Goal: Task Accomplishment & Management: Complete application form

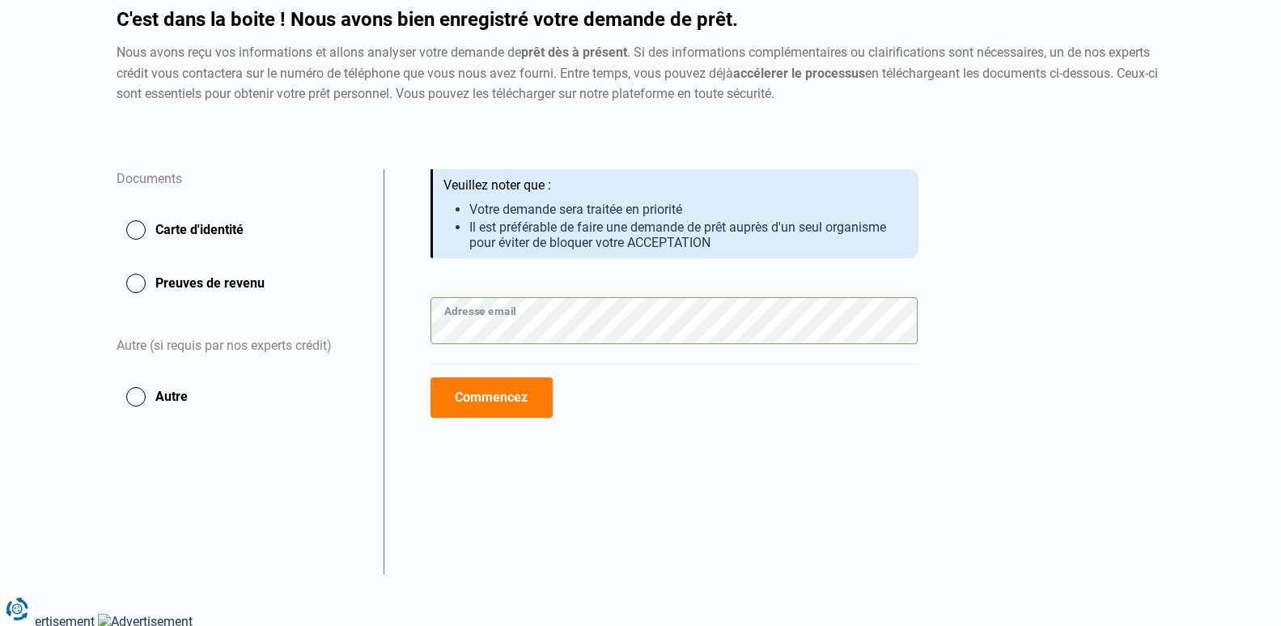
scroll to position [155, 0]
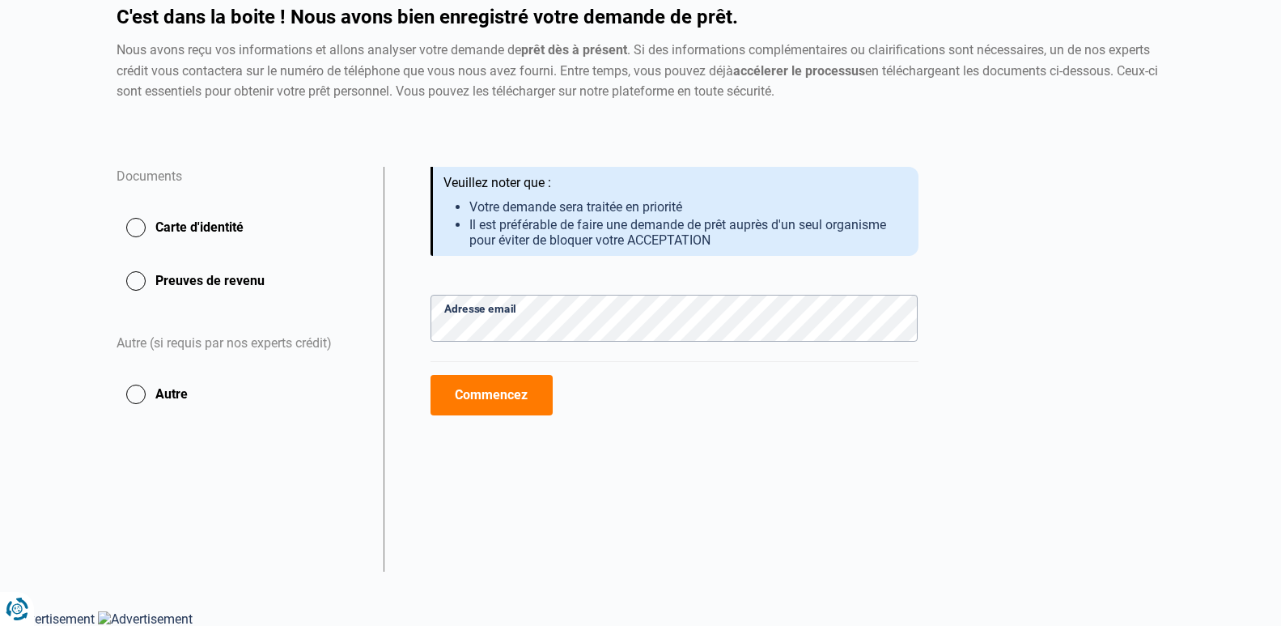
click at [498, 406] on button "Commencez" at bounding box center [492, 395] width 122 height 40
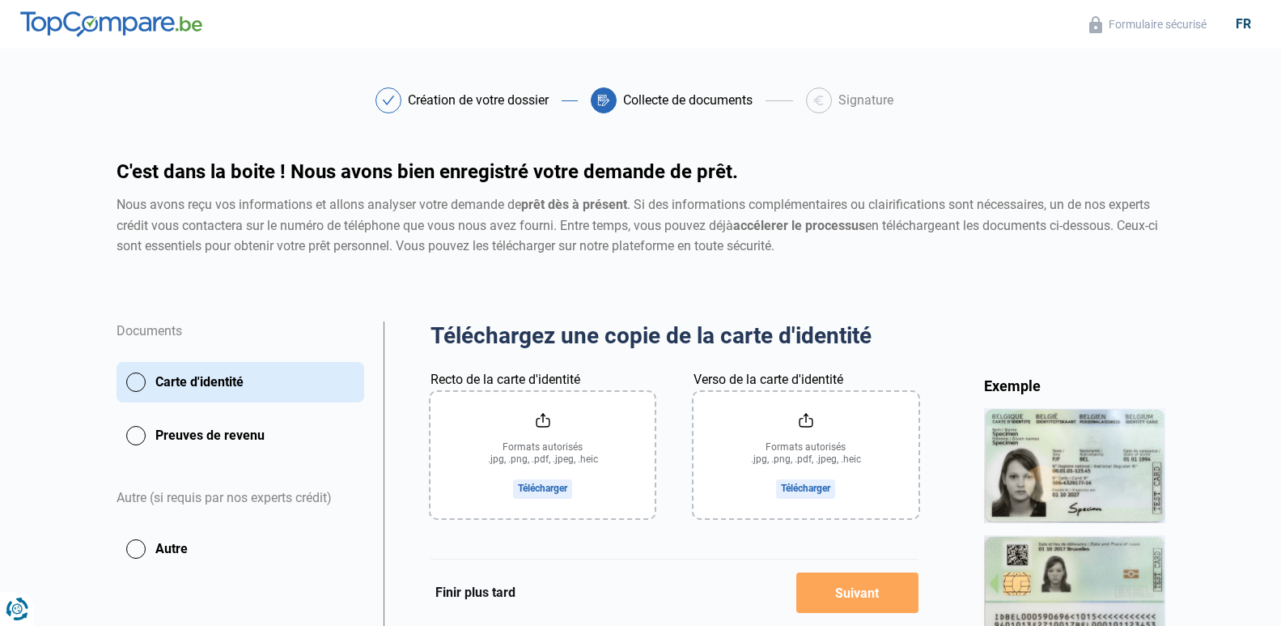
click at [542, 487] on input "Recto de la carte d'identité" at bounding box center [543, 455] width 224 height 126
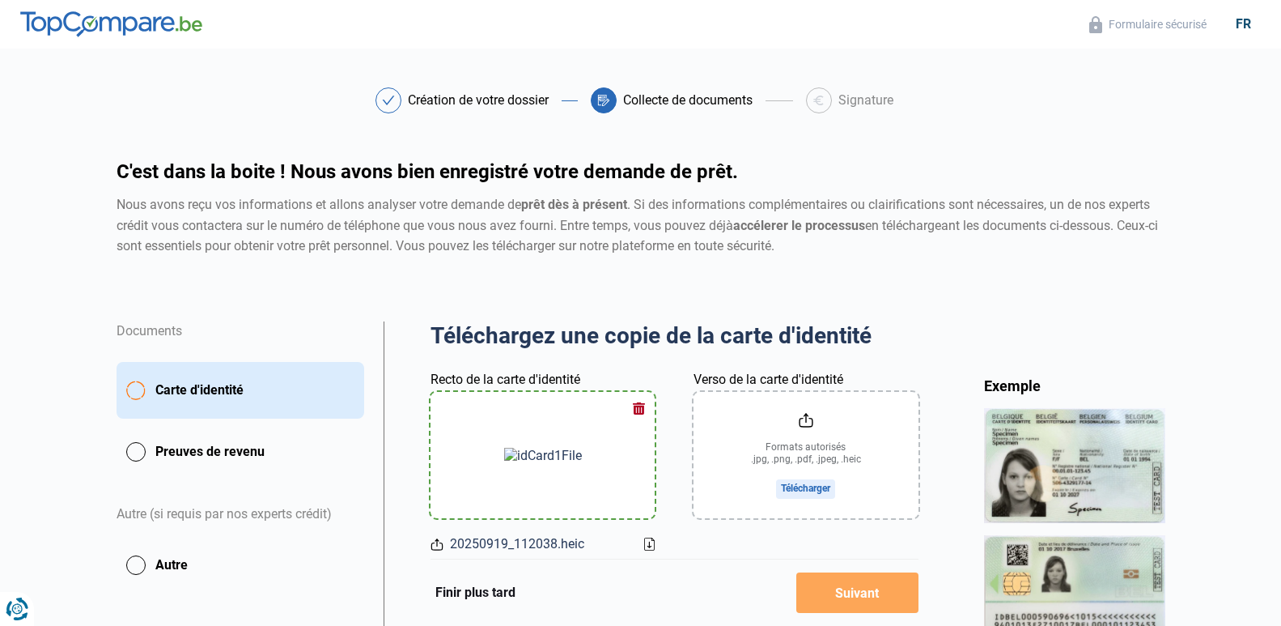
click at [643, 411] on button "button" at bounding box center [638, 408] width 24 height 24
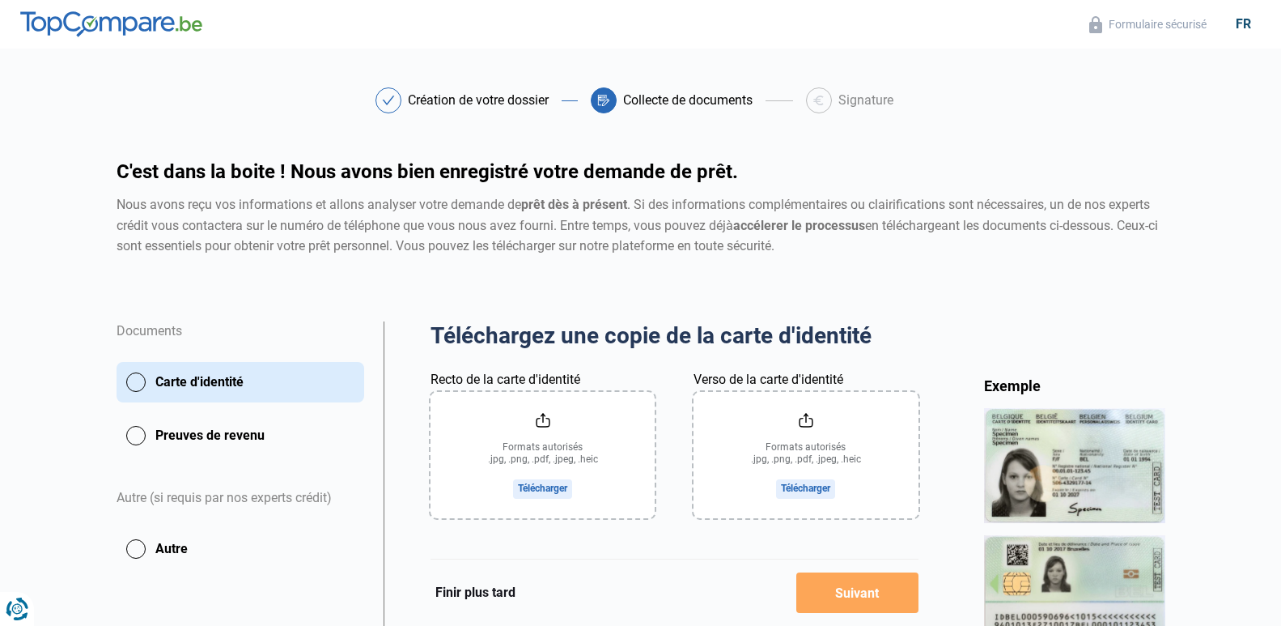
click at [643, 411] on input "Recto de la carte d'identité" at bounding box center [543, 455] width 224 height 126
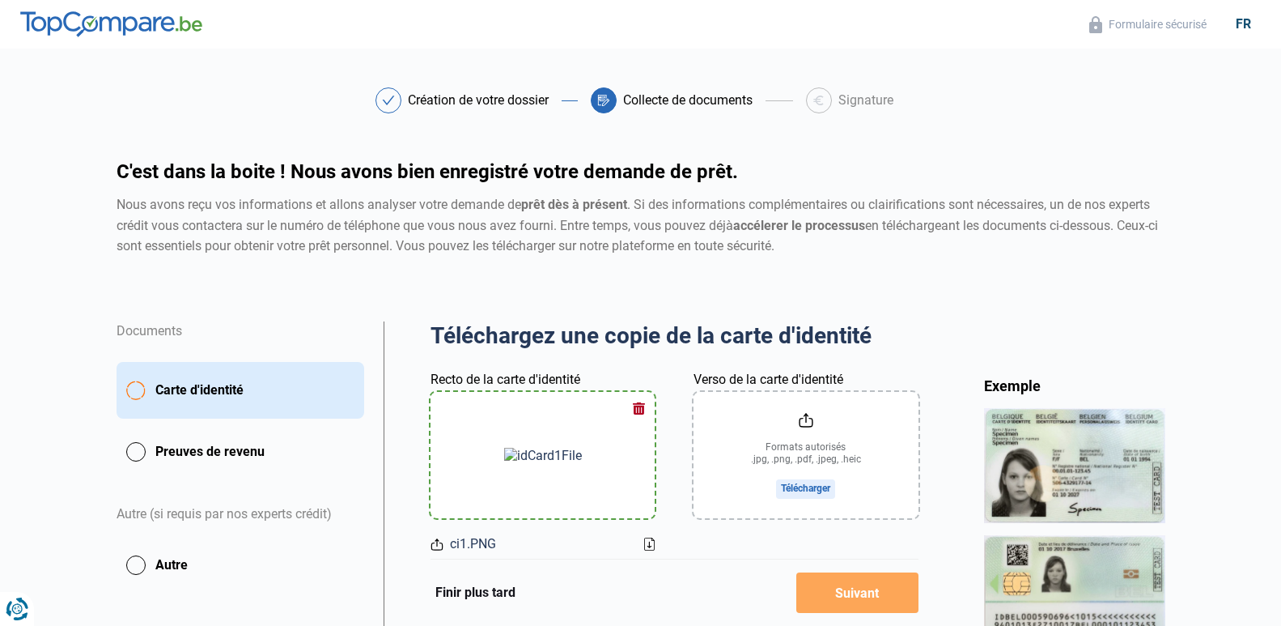
click at [807, 479] on input "Verso de la carte d'identité" at bounding box center [806, 455] width 224 height 126
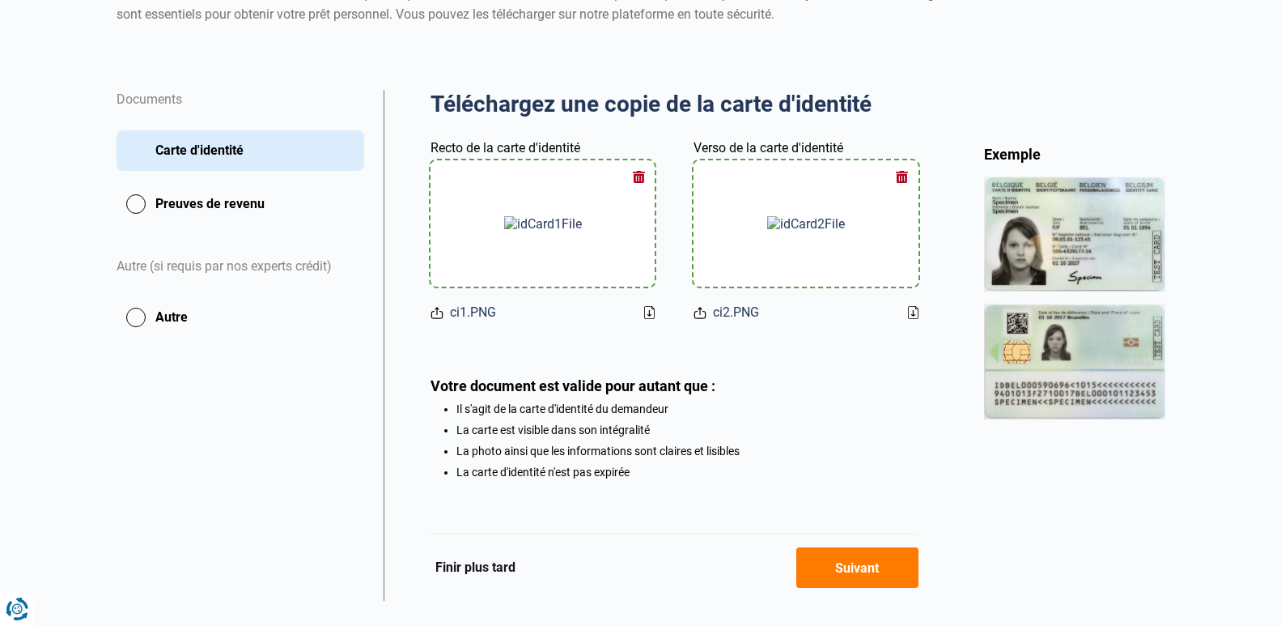
scroll to position [265, 0]
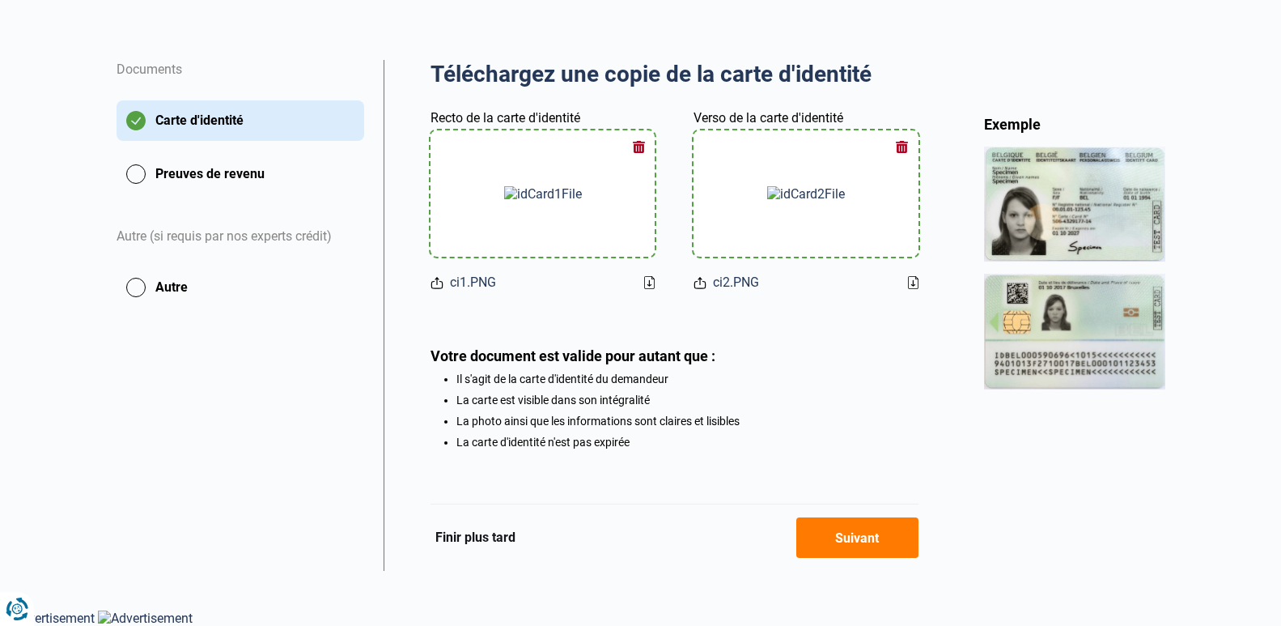
click at [873, 534] on button "Suivant" at bounding box center [857, 537] width 122 height 40
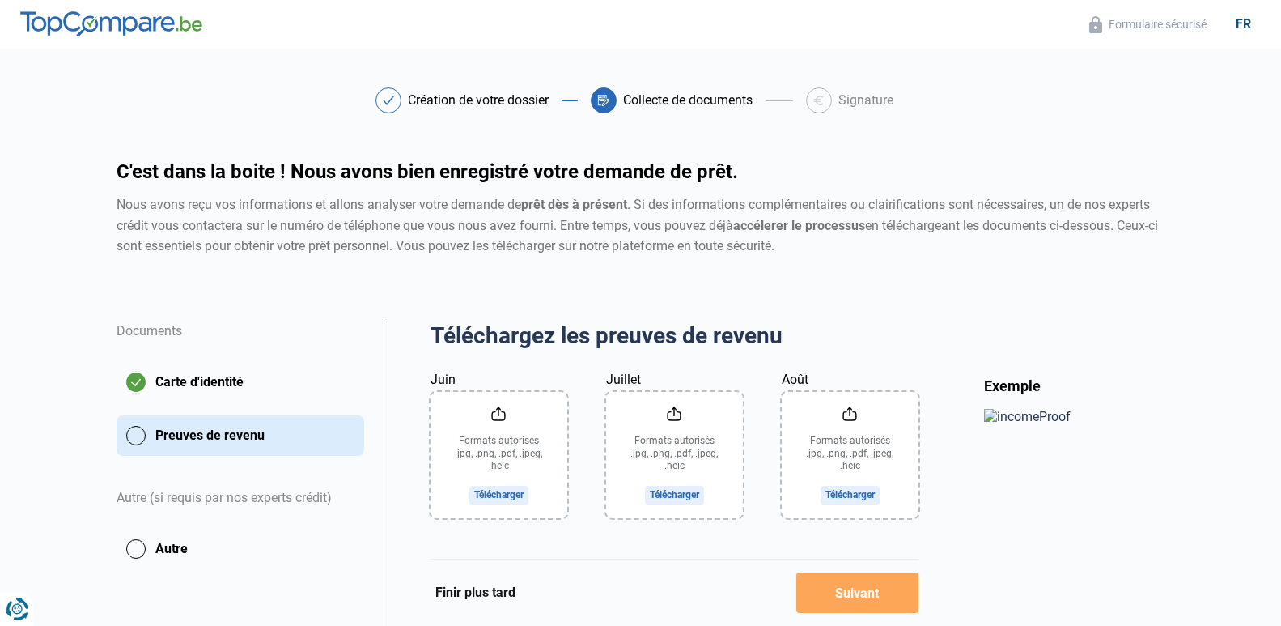
click at [506, 495] on input "Juin" at bounding box center [499, 455] width 137 height 126
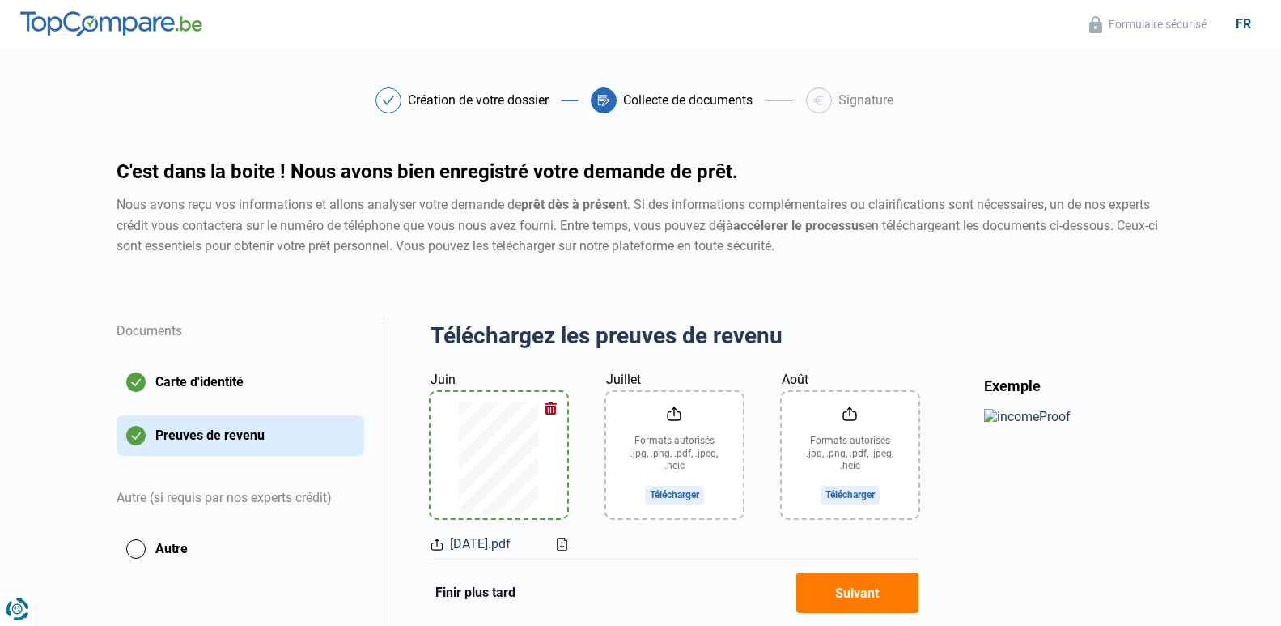
click at [690, 494] on input "Juillet" at bounding box center [674, 455] width 137 height 126
click at [843, 493] on input "Août" at bounding box center [850, 455] width 137 height 126
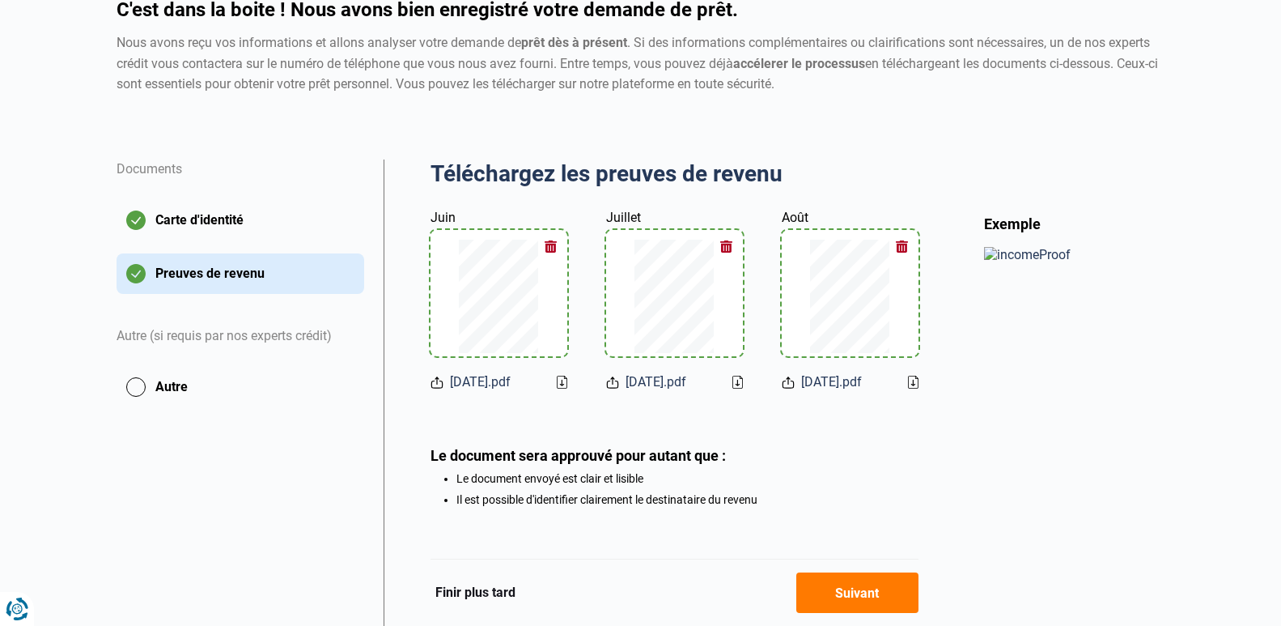
scroll to position [221, 0]
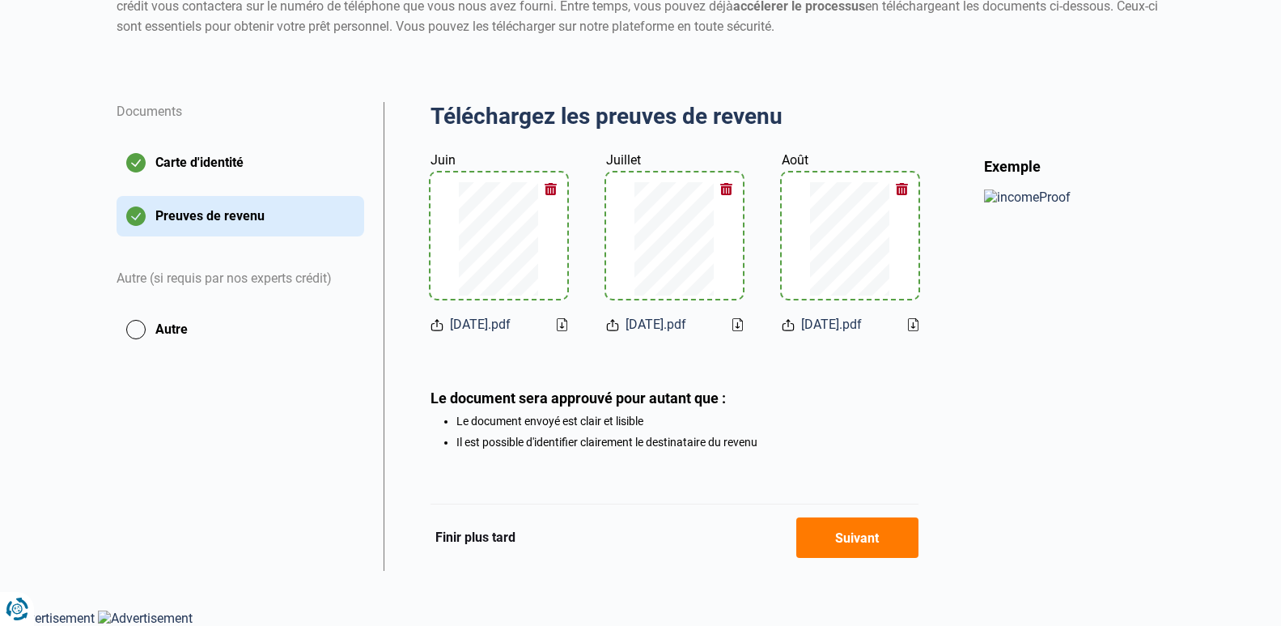
click at [837, 536] on button "Suivant" at bounding box center [857, 537] width 122 height 40
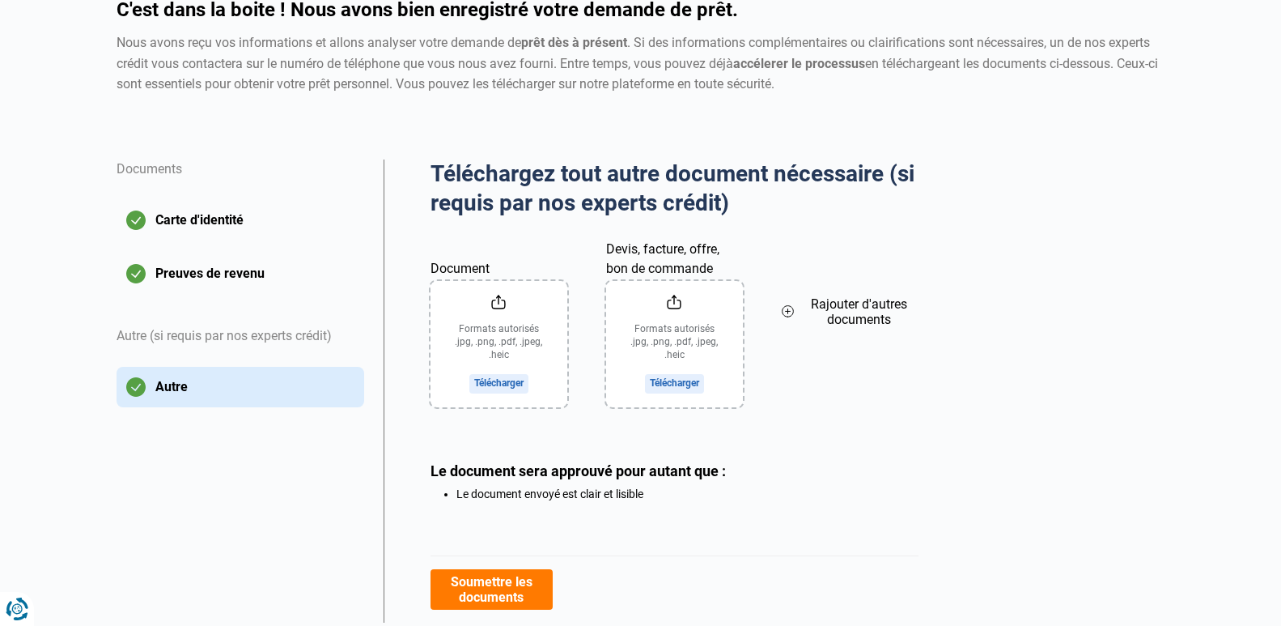
scroll to position [214, 0]
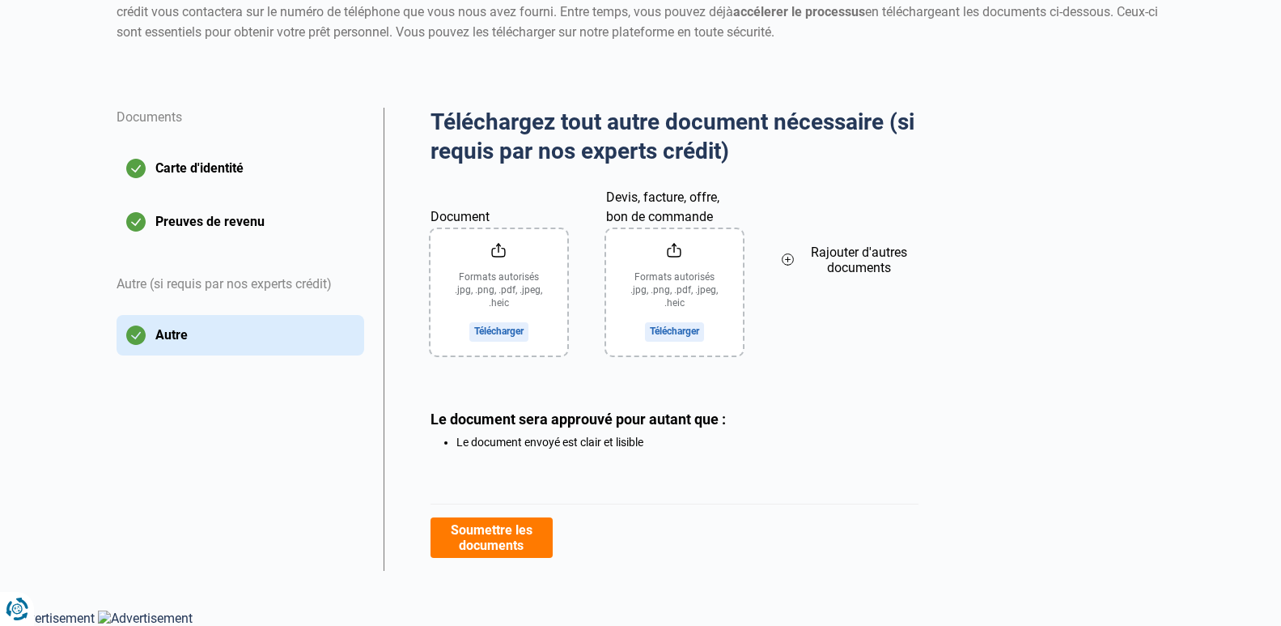
click at [511, 535] on button "Soumettre les documents" at bounding box center [492, 537] width 122 height 40
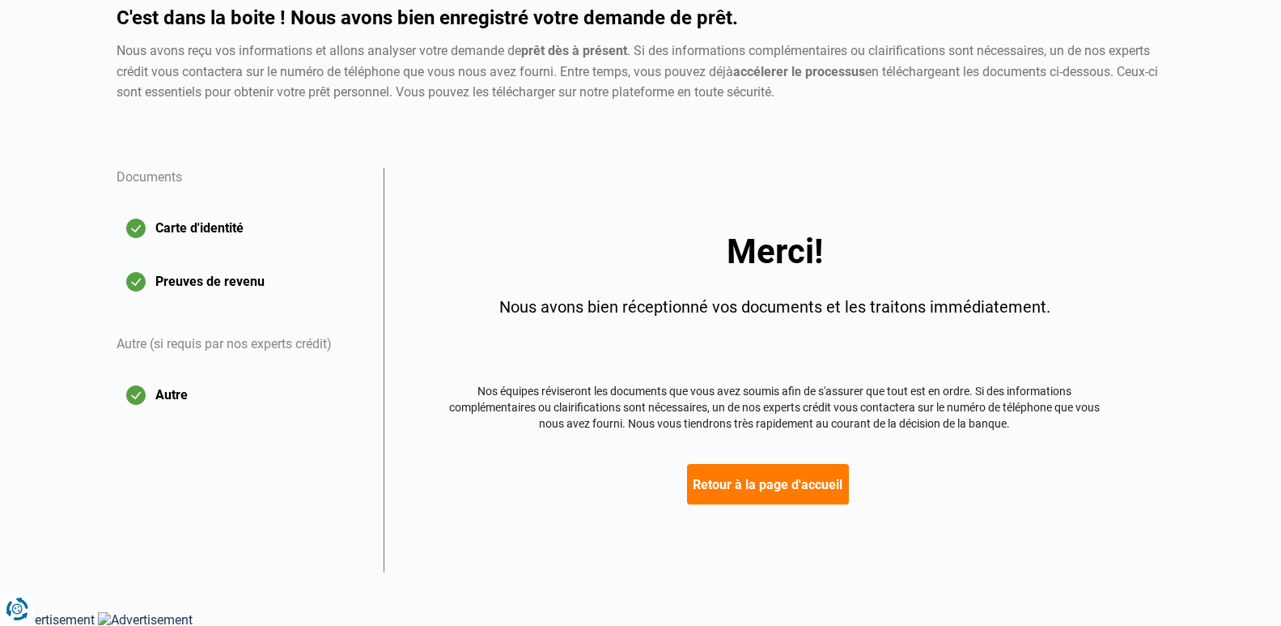
scroll to position [155, 0]
click at [744, 478] on button "Retour à la page d'accueil" at bounding box center [768, 483] width 162 height 40
